Goal: Task Accomplishment & Management: Manage account settings

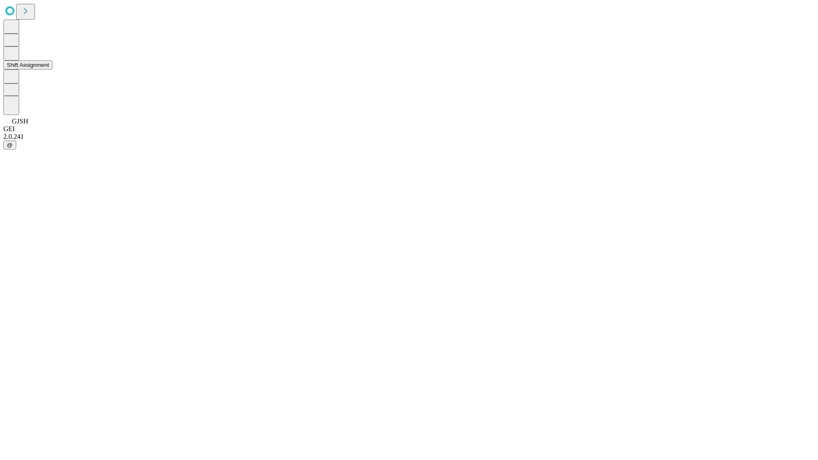
click at [52, 69] on button "Shift Assignment" at bounding box center [27, 65] width 49 height 9
